Goal: Information Seeking & Learning: Understand process/instructions

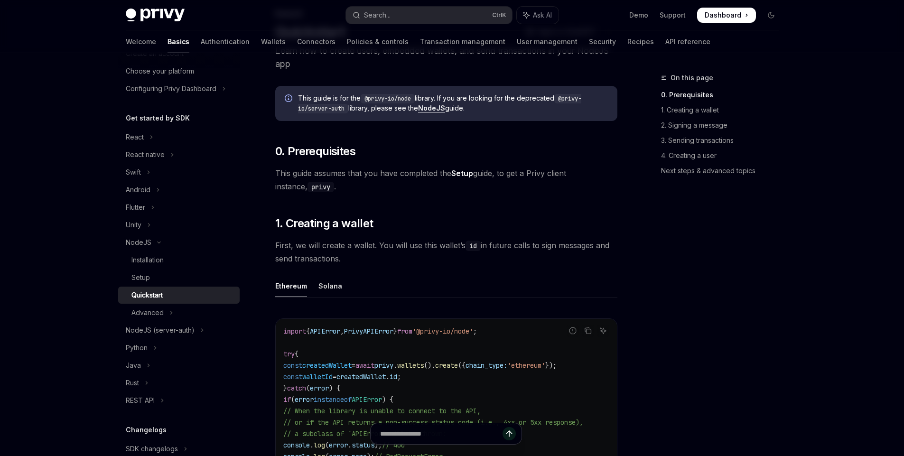
scroll to position [57, 0]
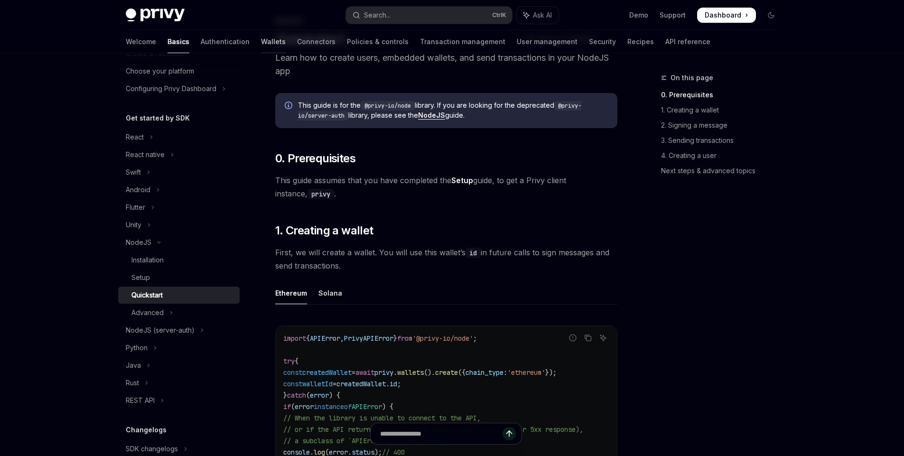
click at [261, 43] on link "Wallets" at bounding box center [273, 41] width 25 height 23
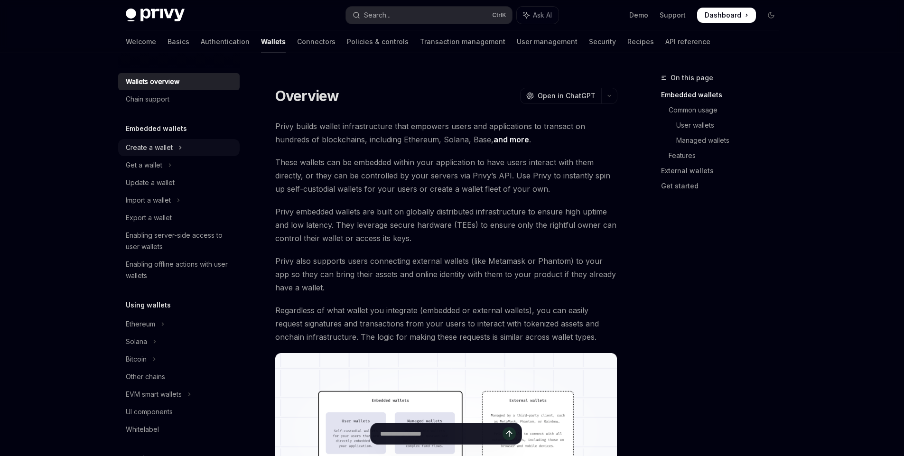
click at [161, 149] on div "Create a wallet" at bounding box center [149, 147] width 47 height 11
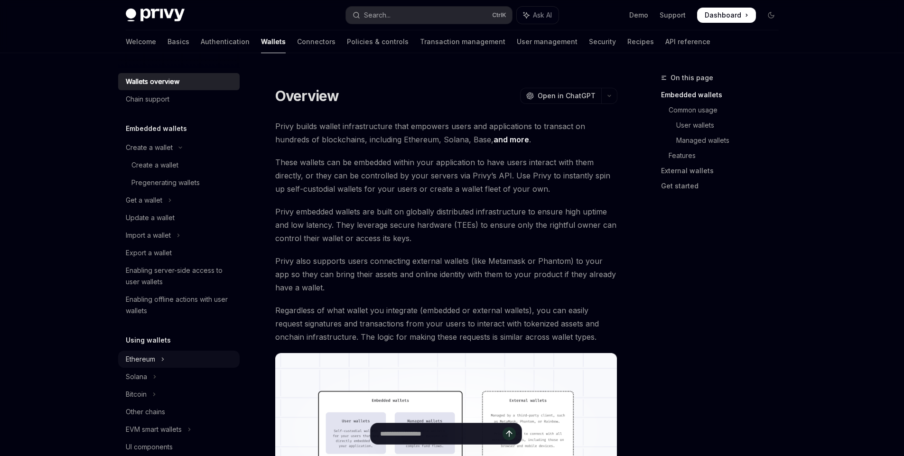
click at [154, 354] on div "Ethereum" at bounding box center [140, 359] width 29 height 11
type textarea "*"
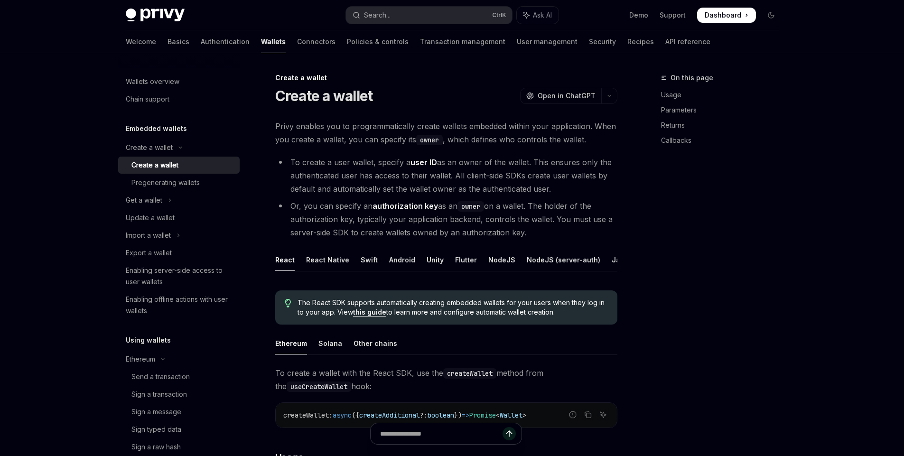
scroll to position [57, 0]
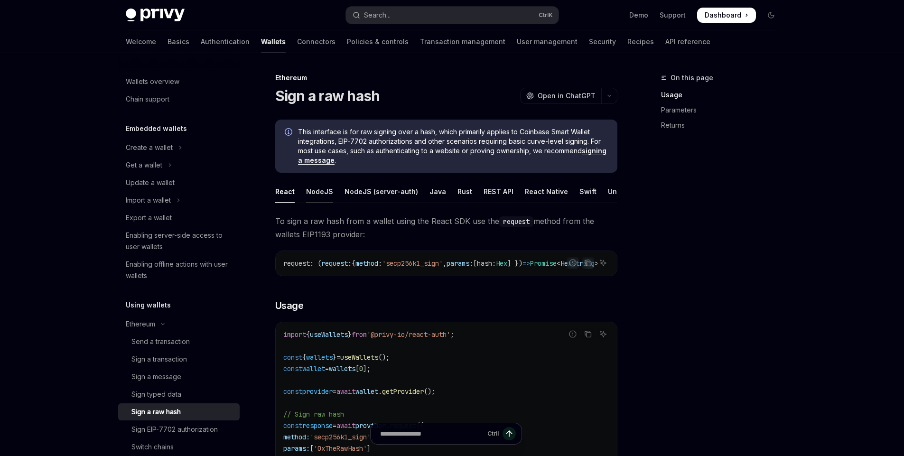
click at [317, 193] on div "NodeJS" at bounding box center [319, 191] width 27 height 22
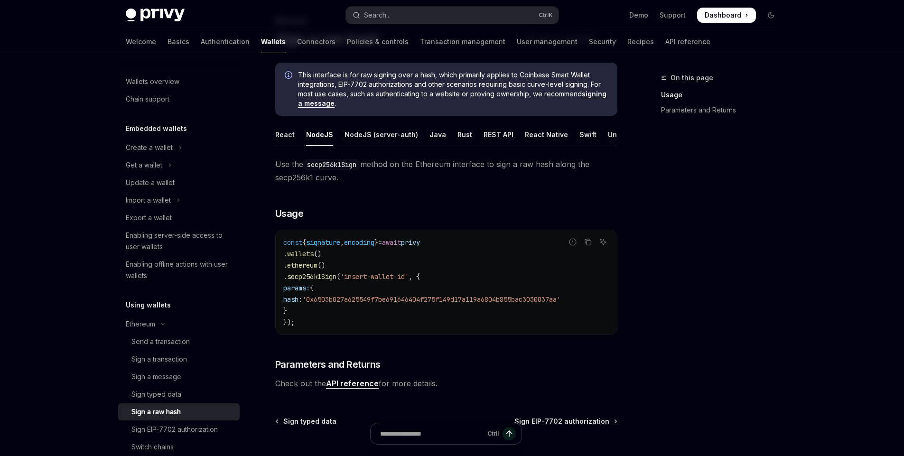
scroll to position [0, 55]
click at [554, 145] on div "Unity" at bounding box center [561, 134] width 17 height 22
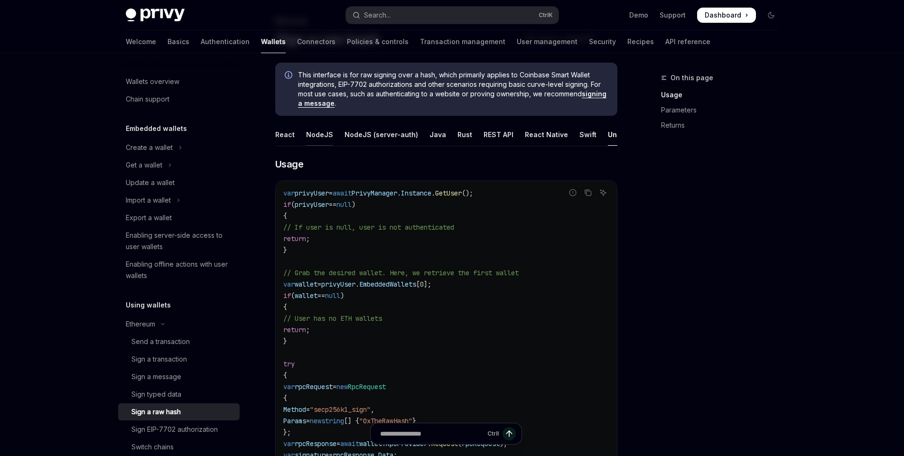
click at [311, 134] on div "NodeJS" at bounding box center [319, 134] width 27 height 22
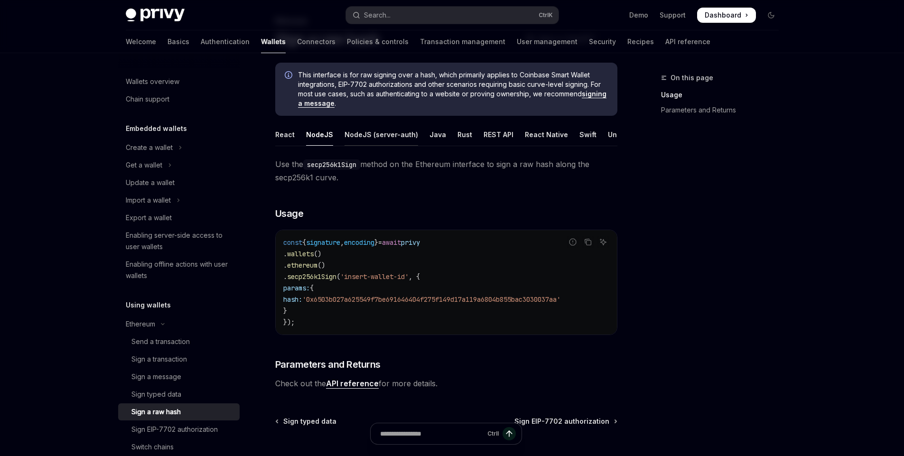
click at [373, 134] on div "NodeJS (server-auth)" at bounding box center [382, 134] width 74 height 22
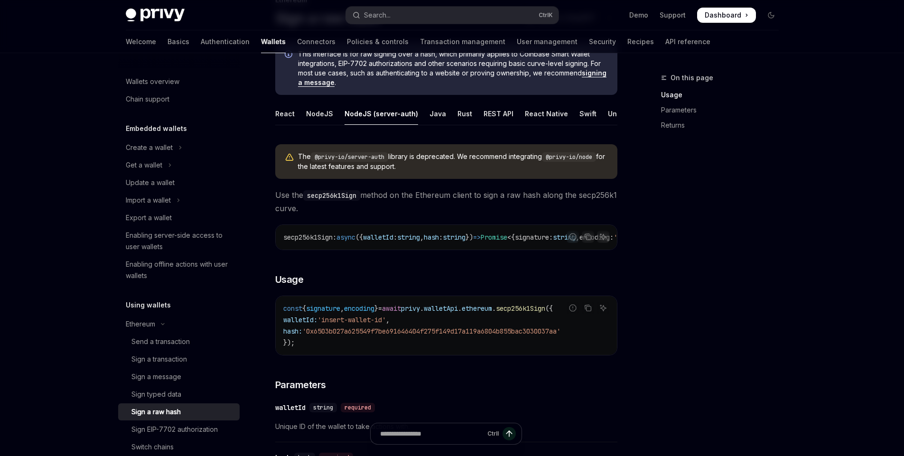
scroll to position [0, 68]
click at [425, 114] on div "REST API" at bounding box center [431, 114] width 30 height 22
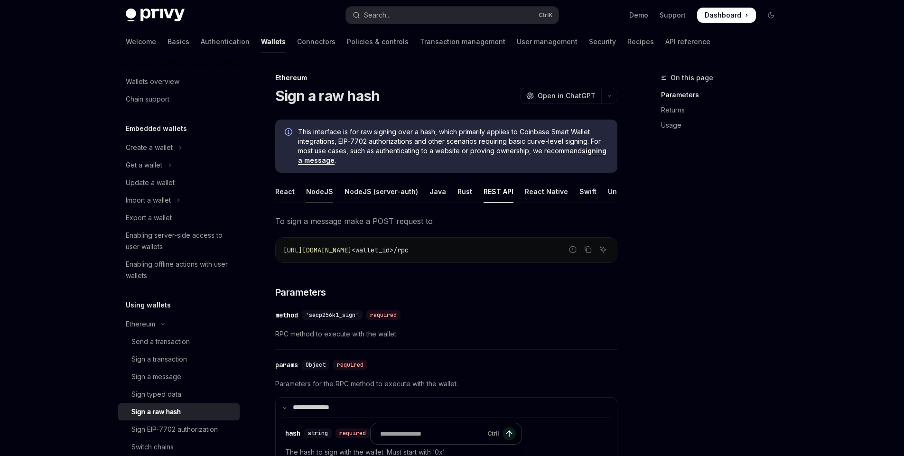
click at [315, 192] on div "NodeJS" at bounding box center [319, 191] width 27 height 22
type textarea "*"
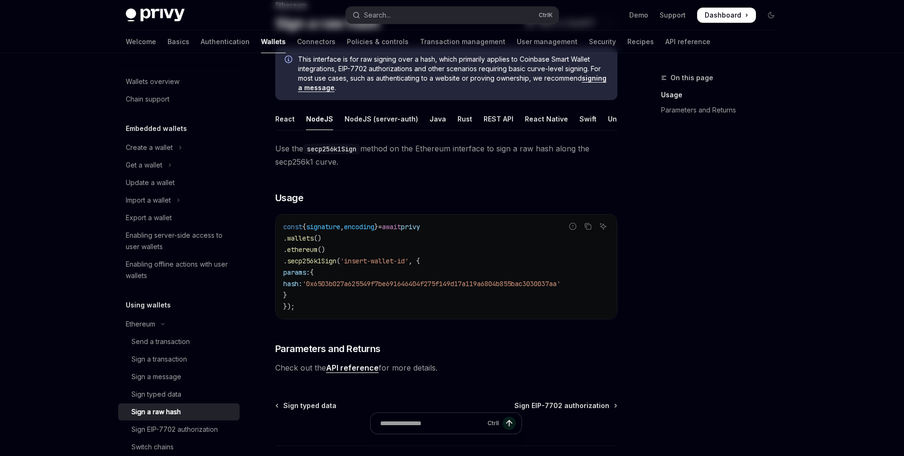
scroll to position [114, 0]
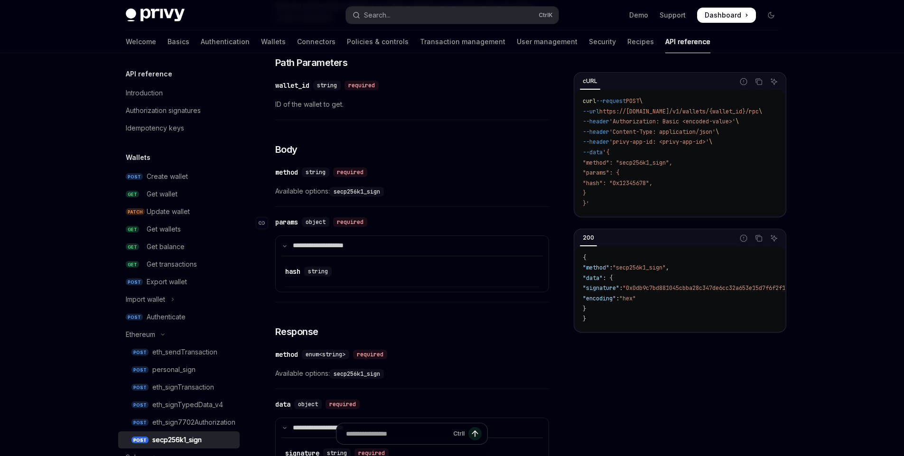
scroll to position [285, 0]
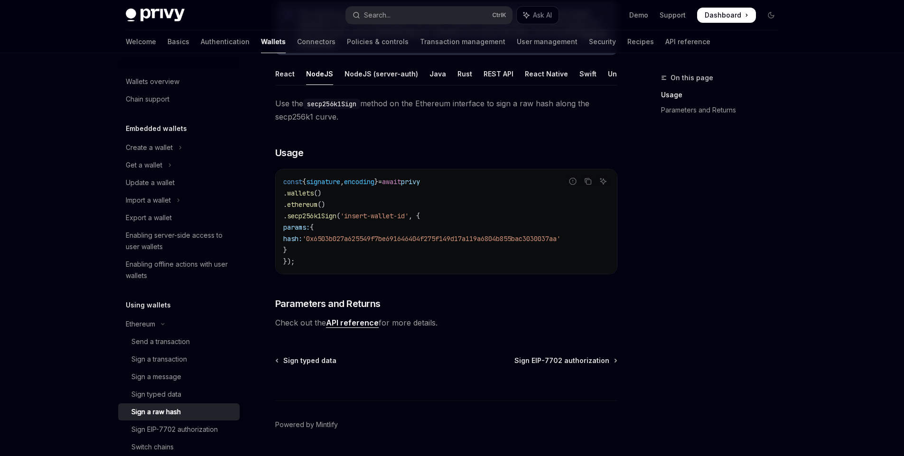
click at [846, 117] on div "Skip to main content Privy Docs home page Search... Ctrl K Ask AI Demo Support …" at bounding box center [452, 182] width 904 height 600
